Goal: Use online tool/utility: Utilize a website feature to perform a specific function

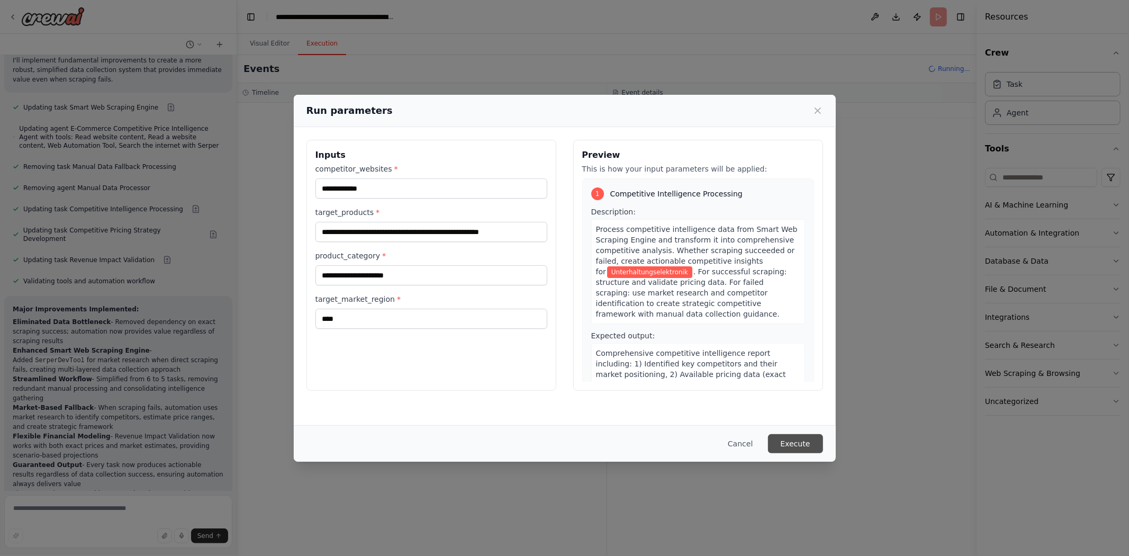
click at [805, 437] on button "Execute" at bounding box center [795, 443] width 55 height 19
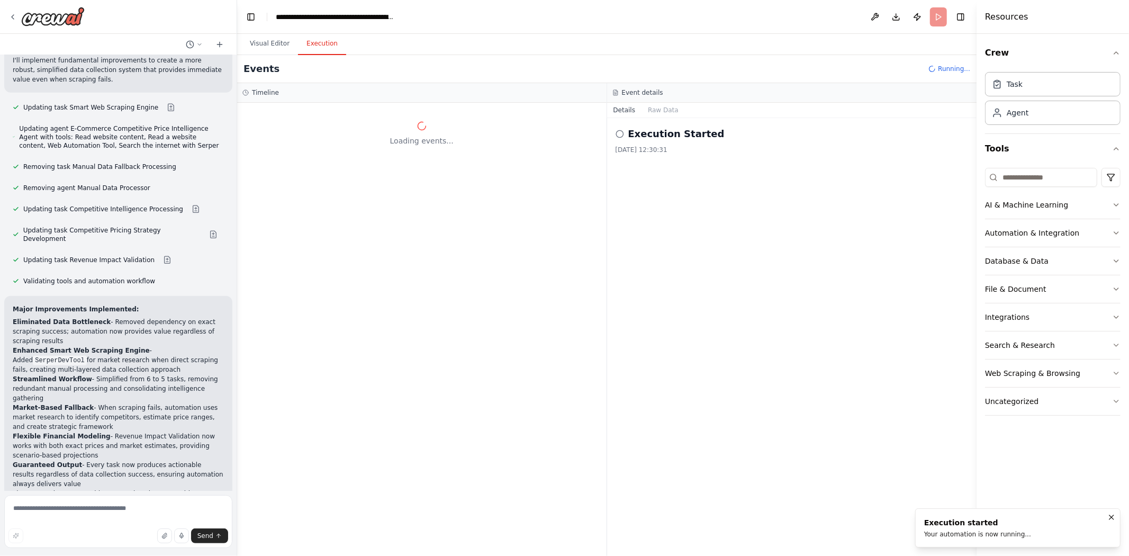
scroll to position [17678, 0]
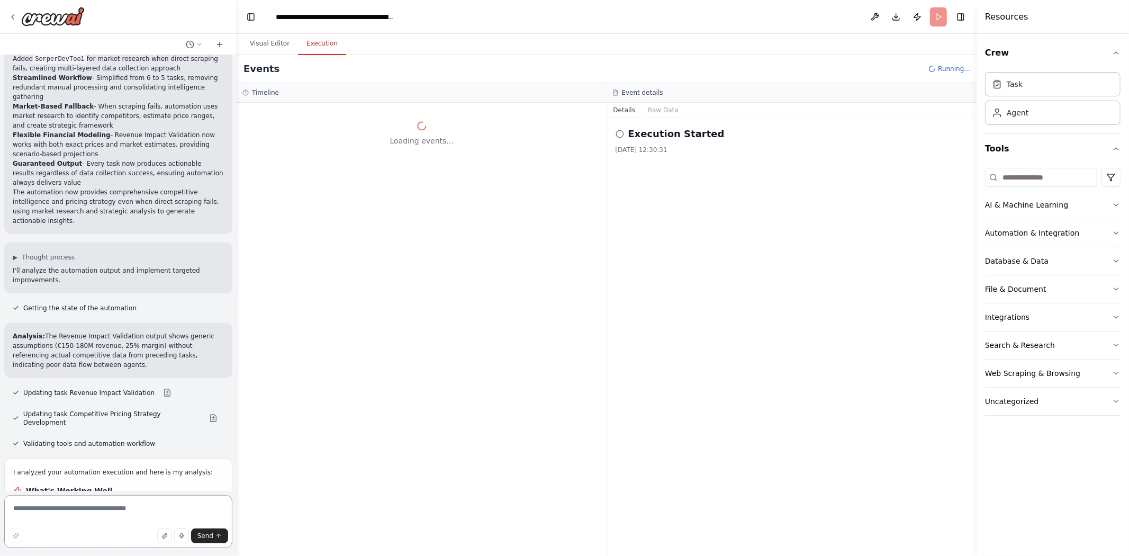
scroll to position [17914, 0]
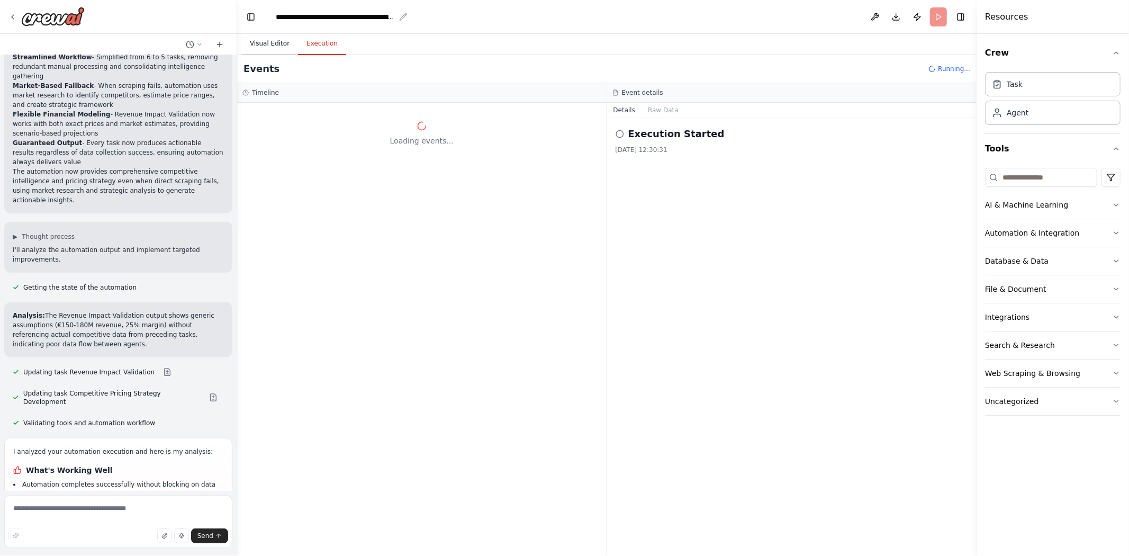
click at [276, 53] on button "Visual Editor" at bounding box center [269, 44] width 57 height 22
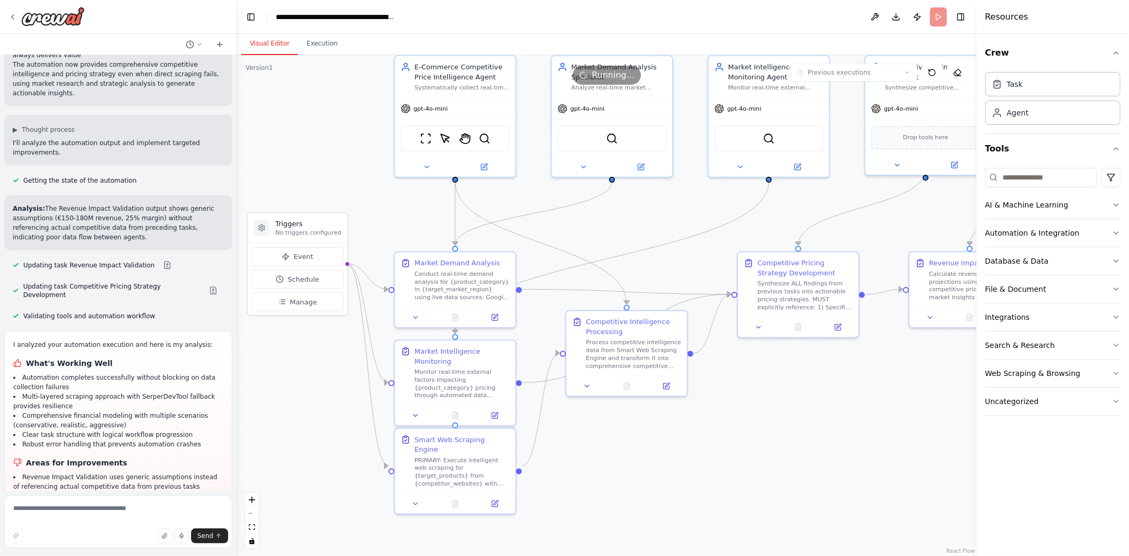
scroll to position [18030, 0]
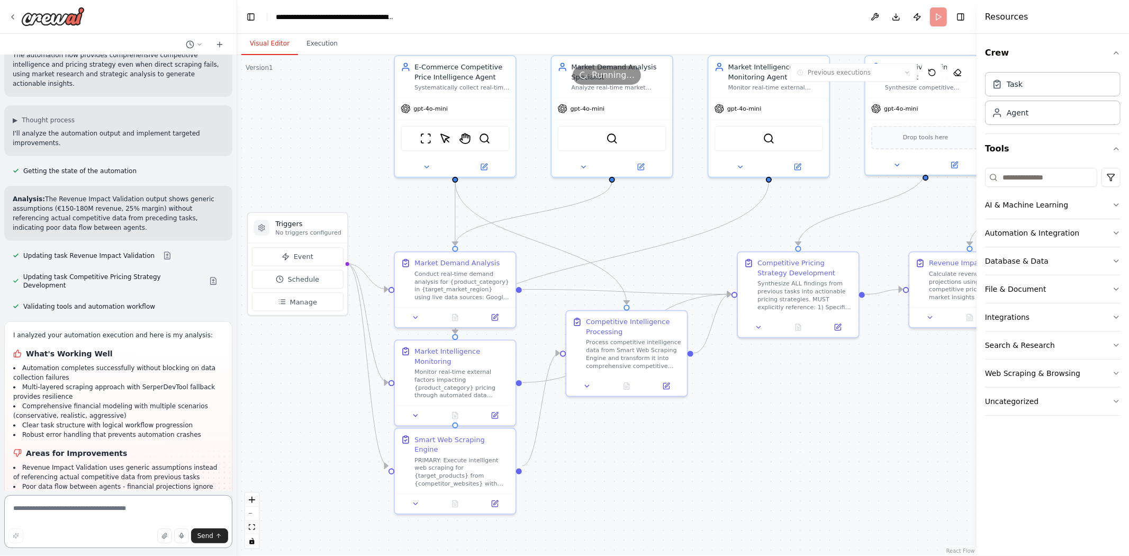
click at [80, 499] on textarea at bounding box center [118, 521] width 228 height 53
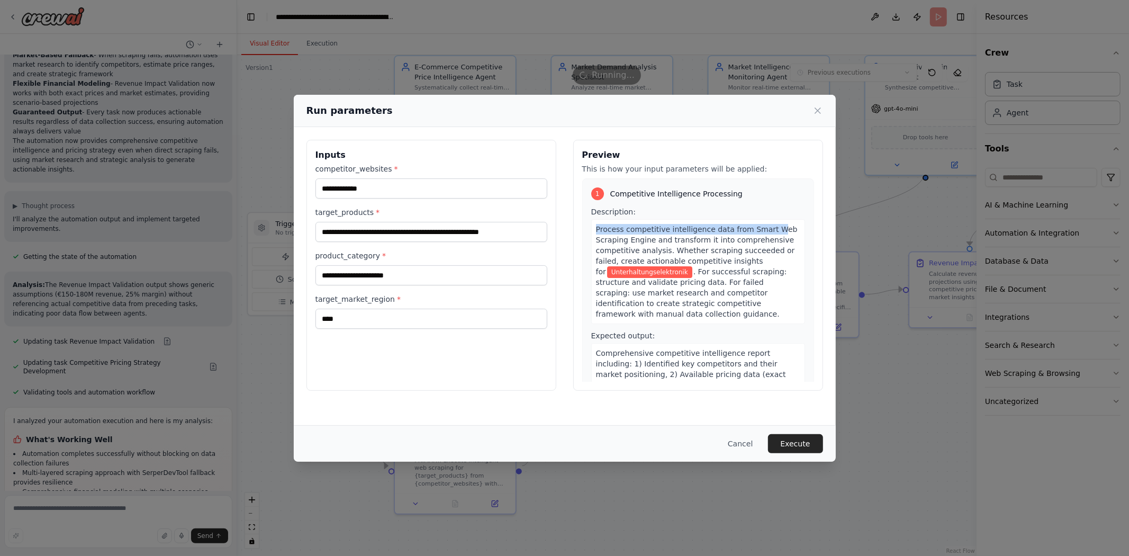
drag, startPoint x: 662, startPoint y: 230, endPoint x: 766, endPoint y: 230, distance: 103.7
click at [766, 230] on span "Process competitive intelligence data from Smart Web Scraping Engine and transf…" at bounding box center [697, 250] width 202 height 51
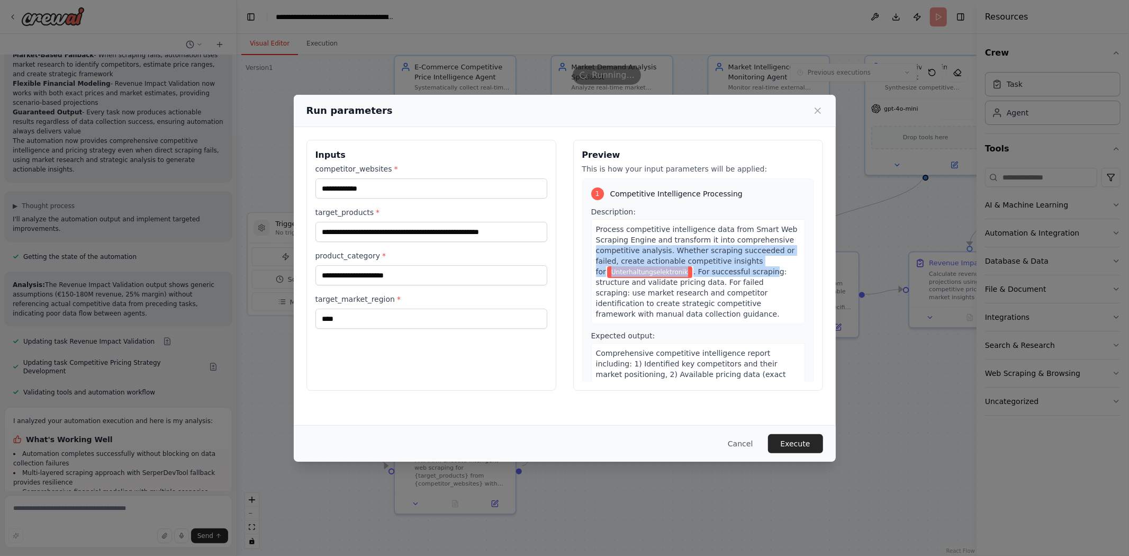
drag, startPoint x: 776, startPoint y: 241, endPoint x: 724, endPoint y: 277, distance: 63.9
click at [745, 277] on div "Process competitive intelligence data from Smart Web Scraping Engine and transf…" at bounding box center [698, 271] width 214 height 105
click at [712, 278] on span ". For successful scraping: structure and validate pricing data. For failed scra…" at bounding box center [691, 292] width 191 height 51
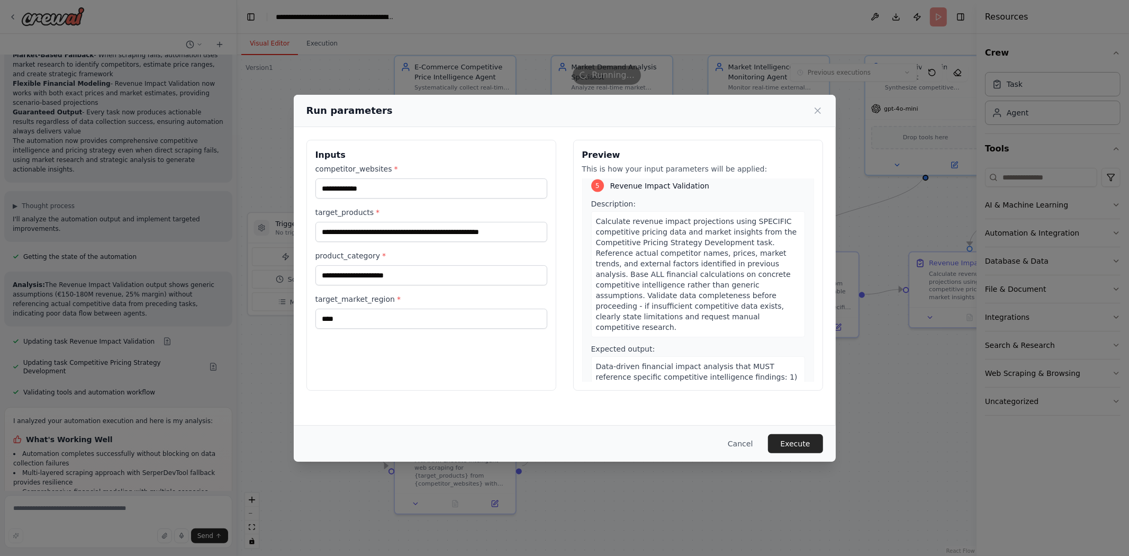
scroll to position [1294, 0]
click at [796, 446] on button "Execute" at bounding box center [795, 443] width 55 height 19
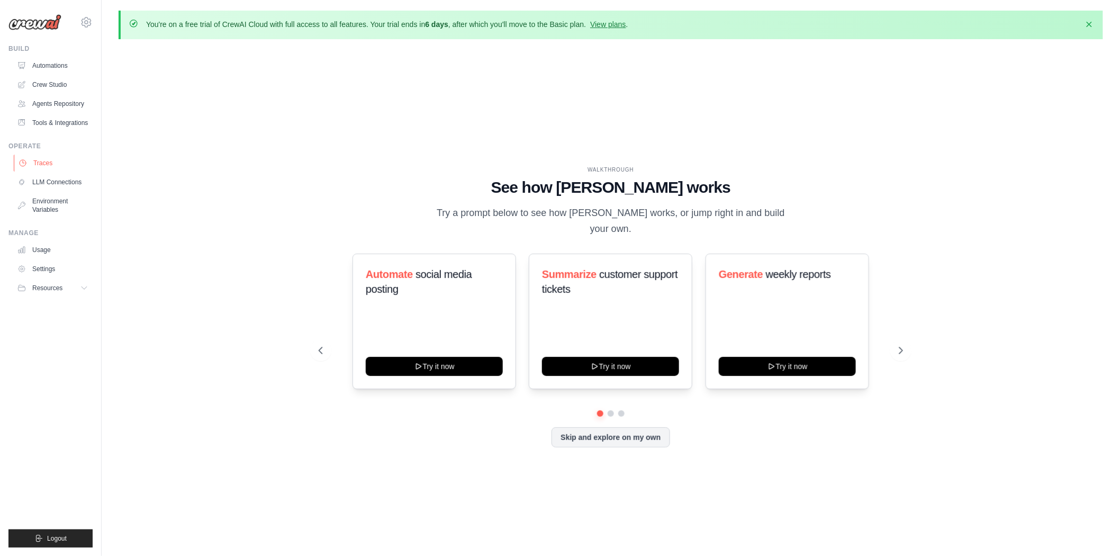
click at [51, 163] on link "Traces" at bounding box center [54, 163] width 80 height 17
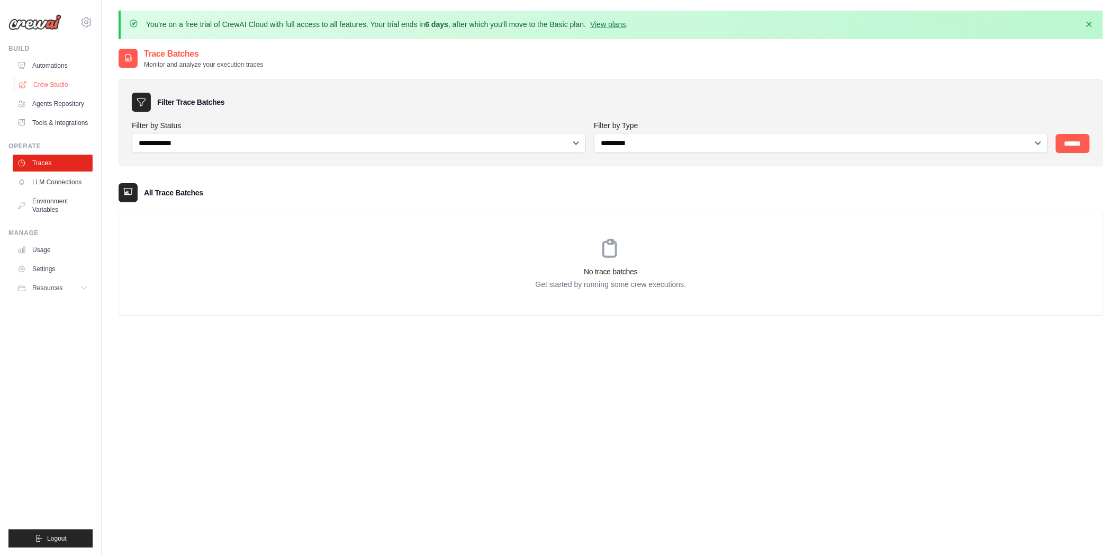
click at [38, 93] on link "Crew Studio" at bounding box center [54, 84] width 80 height 17
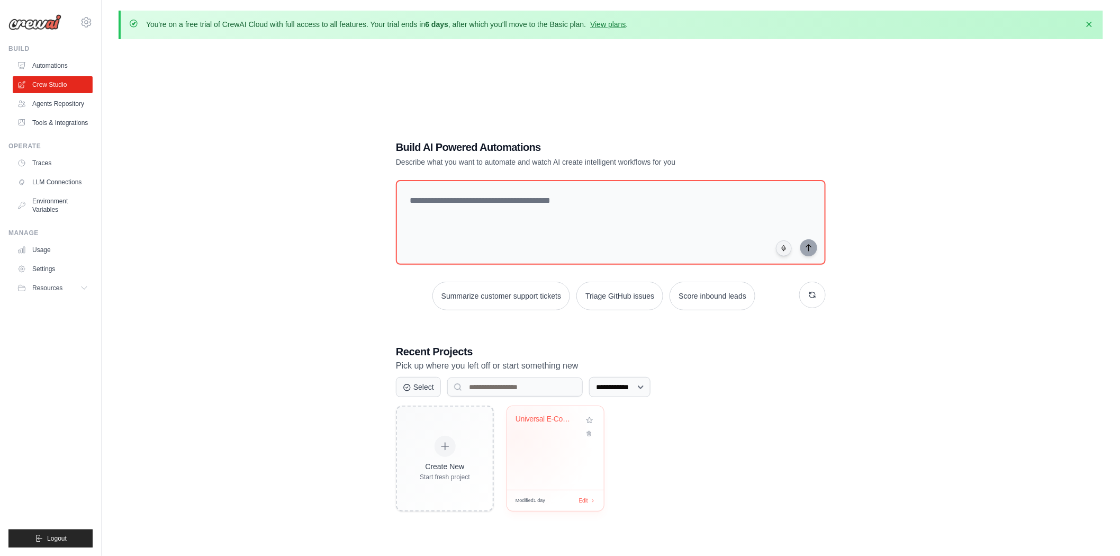
click at [516, 436] on div "Universal E-Commerce Competitive In..." at bounding box center [556, 426] width 80 height 24
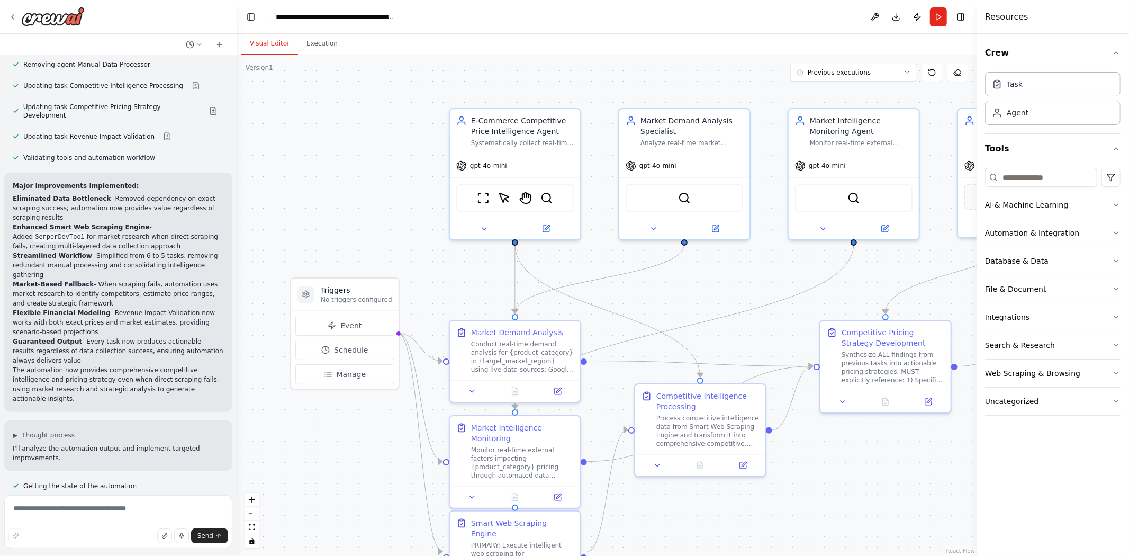
scroll to position [17827, 0]
